Goal: Obtain resource: Obtain resource

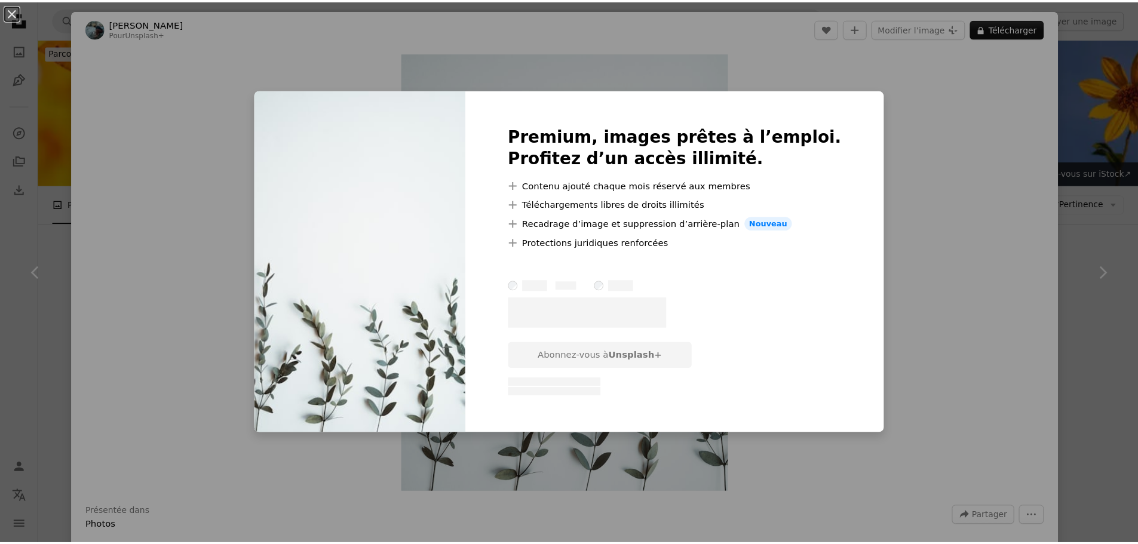
scroll to position [10490, 0]
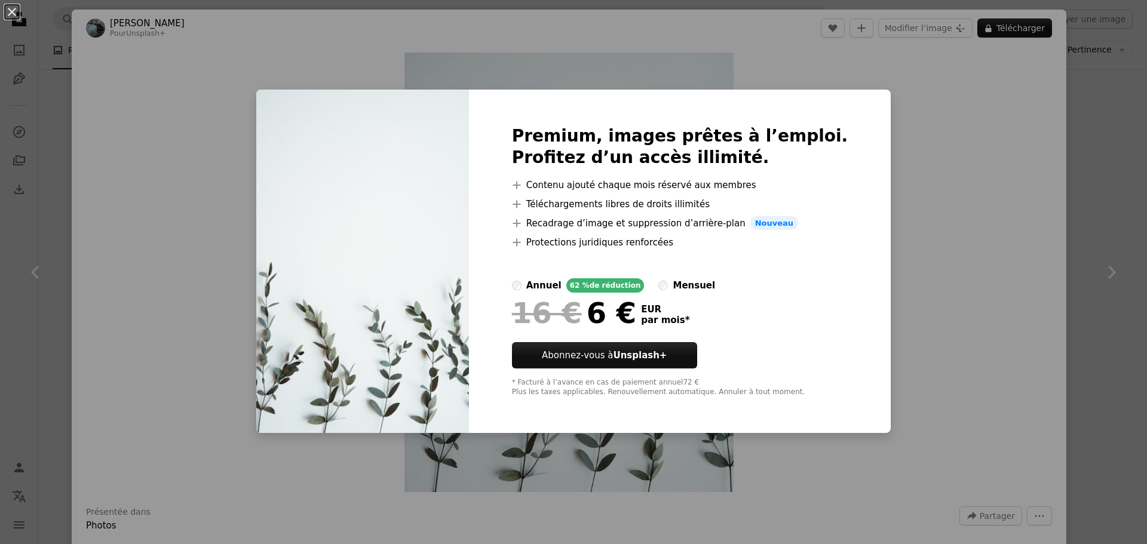
click at [908, 232] on div "An X shape Premium, images prêtes à l’emploi. Profitez d’un accès illimité. A p…" at bounding box center [573, 272] width 1147 height 544
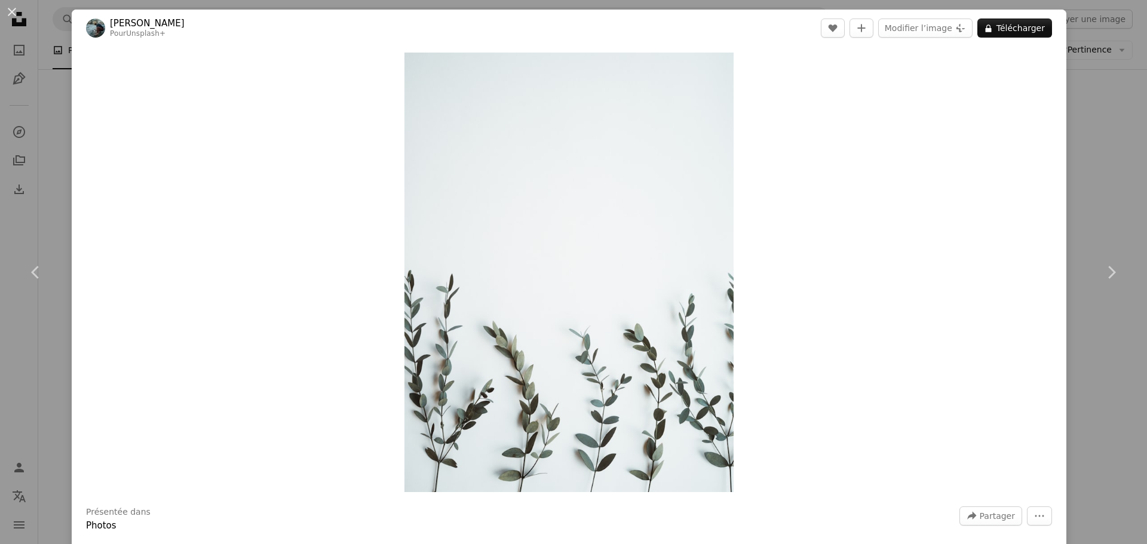
click at [169, 157] on div "Zoom in" at bounding box center [569, 273] width 995 height 452
click at [1092, 151] on div "An X shape Chevron left Chevron right [PERSON_NAME] Pour Unsplash+ A heart A pl…" at bounding box center [573, 272] width 1147 height 544
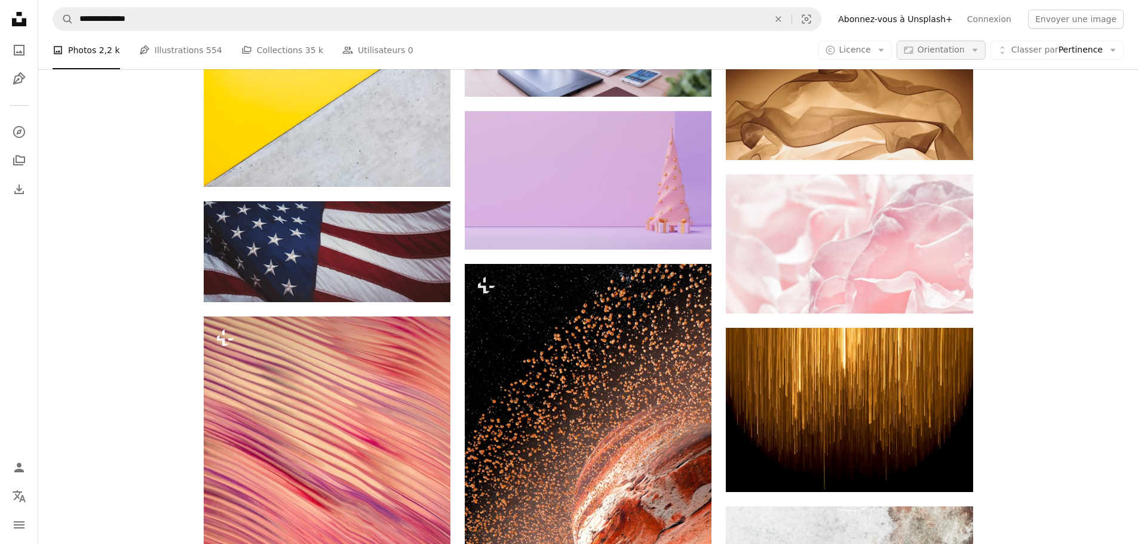
scroll to position [11852, 0]
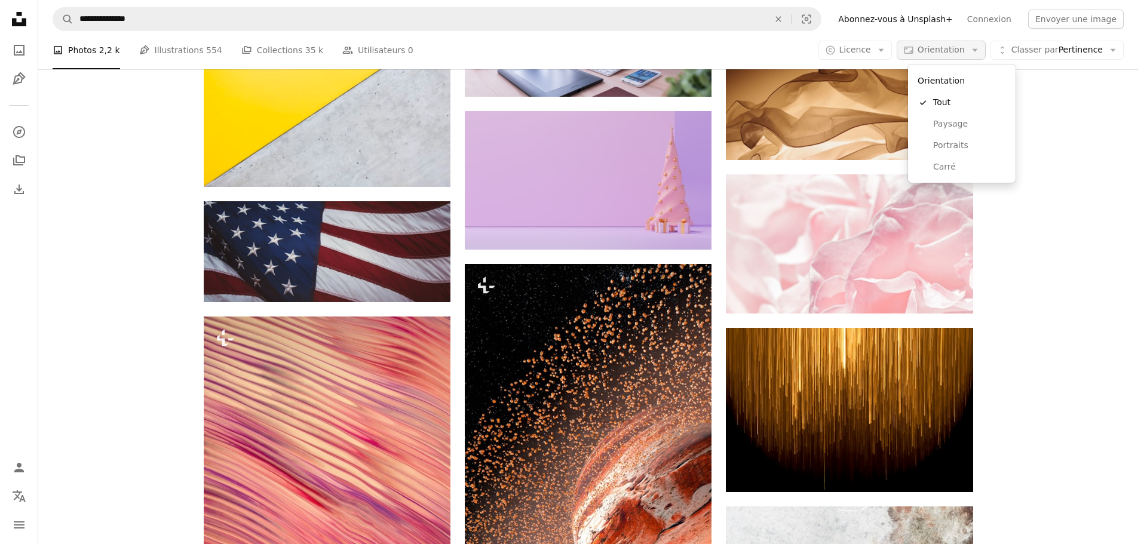
click at [933, 50] on span "Orientation" at bounding box center [941, 50] width 47 height 10
click at [964, 133] on link "Paysage" at bounding box center [962, 125] width 98 height 22
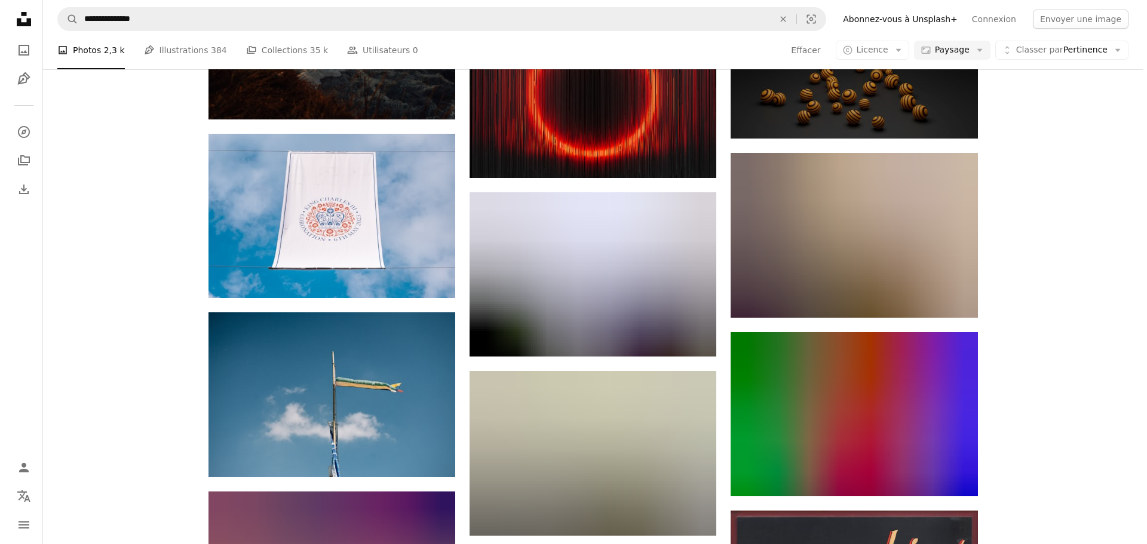
scroll to position [28178, 0]
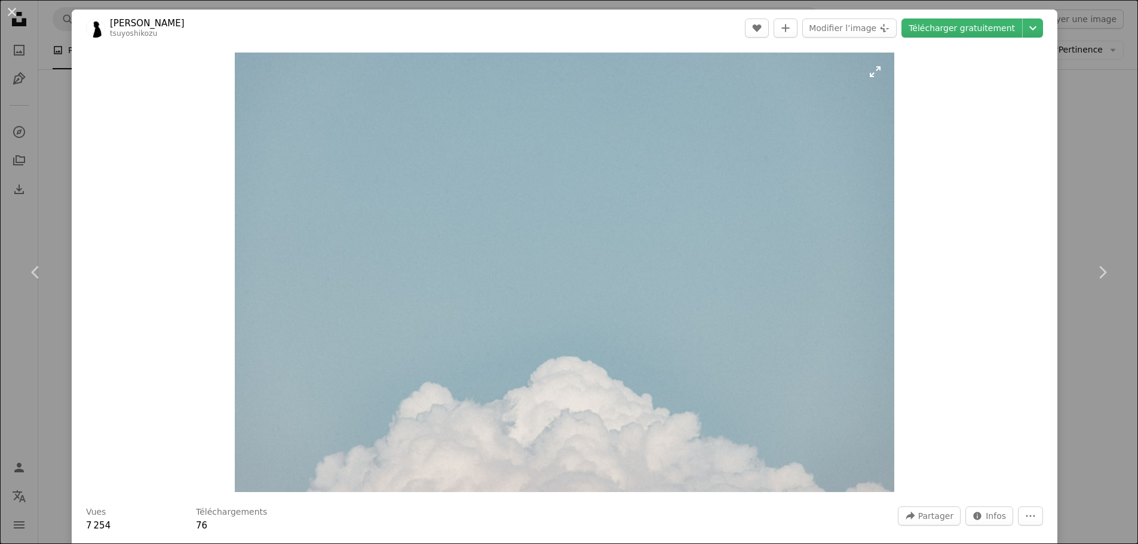
click at [521, 255] on img "Zoom sur cette image" at bounding box center [565, 273] width 660 height 440
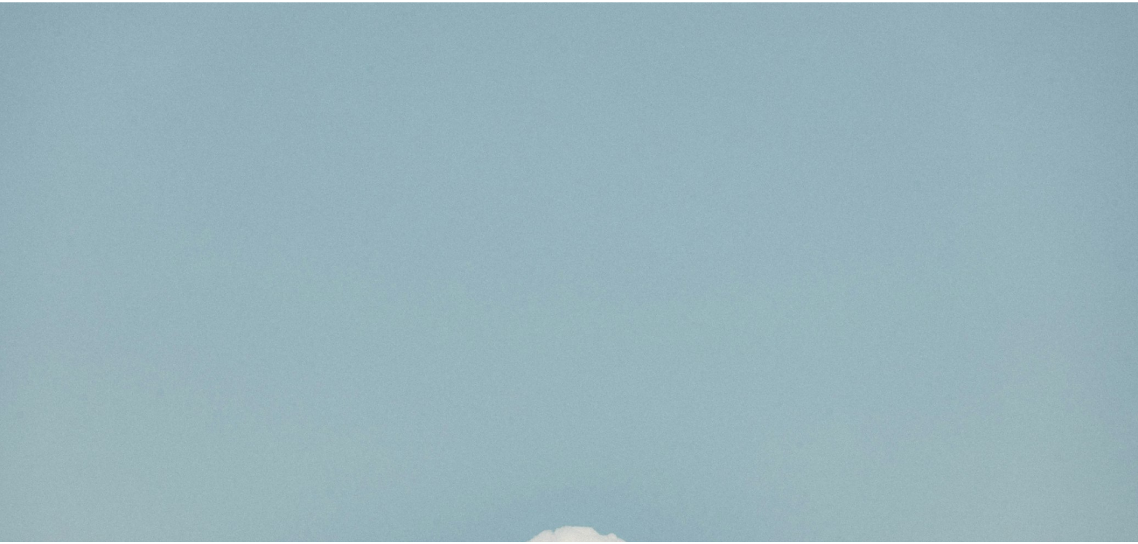
scroll to position [105, 0]
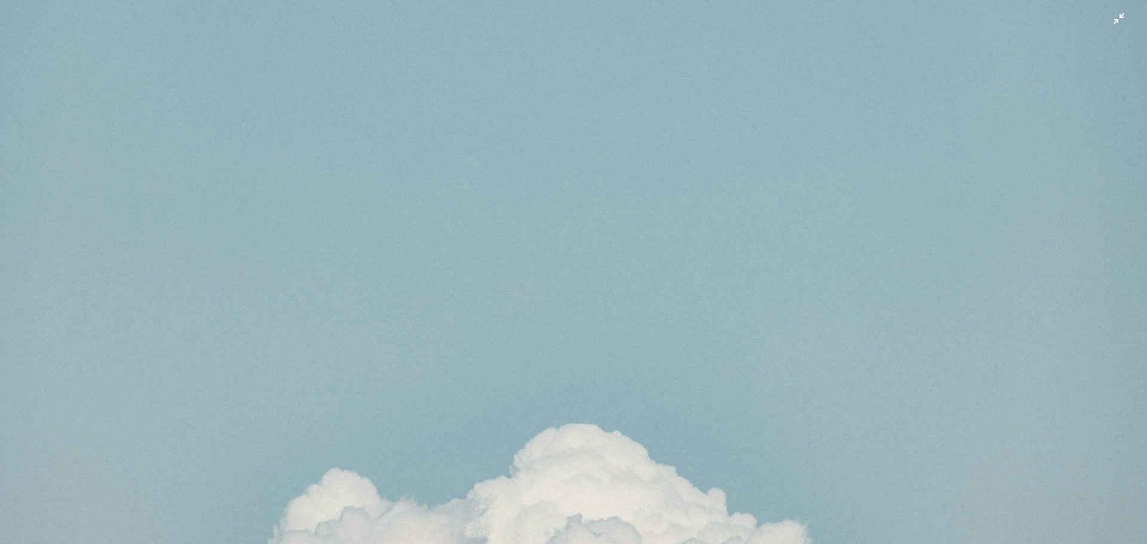
click at [521, 255] on img "Zoom arrière sur cette image" at bounding box center [573, 277] width 1149 height 765
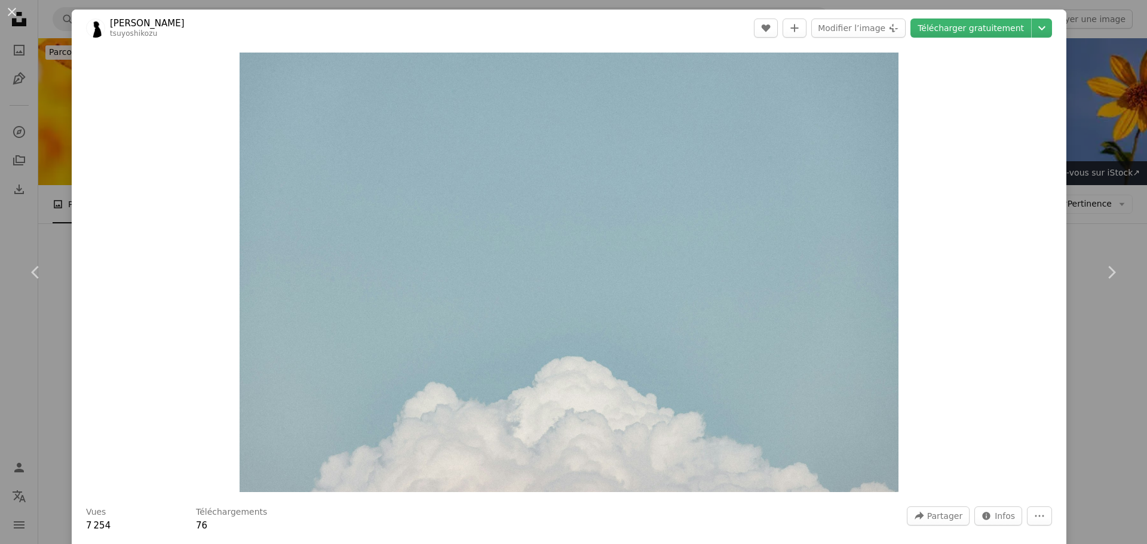
drag, startPoint x: 521, startPoint y: 255, endPoint x: 1092, endPoint y: 134, distance: 583.9
click at [1092, 134] on div "An X shape Chevron left Chevron right [PERSON_NAME] A heart A plus sign Modifie…" at bounding box center [573, 272] width 1147 height 544
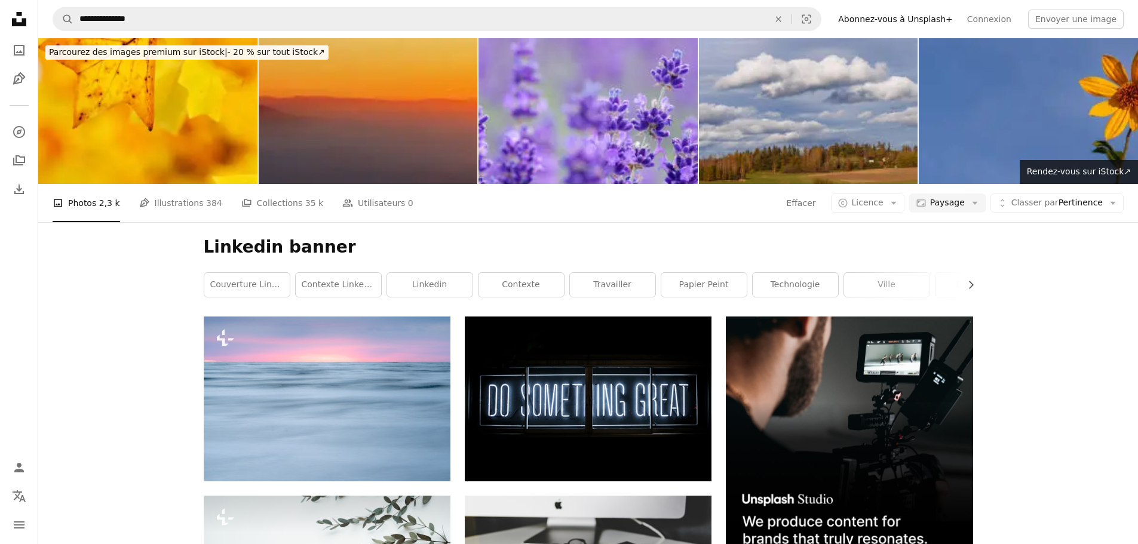
scroll to position [44206, 0]
